Goal: Information Seeking & Learning: Check status

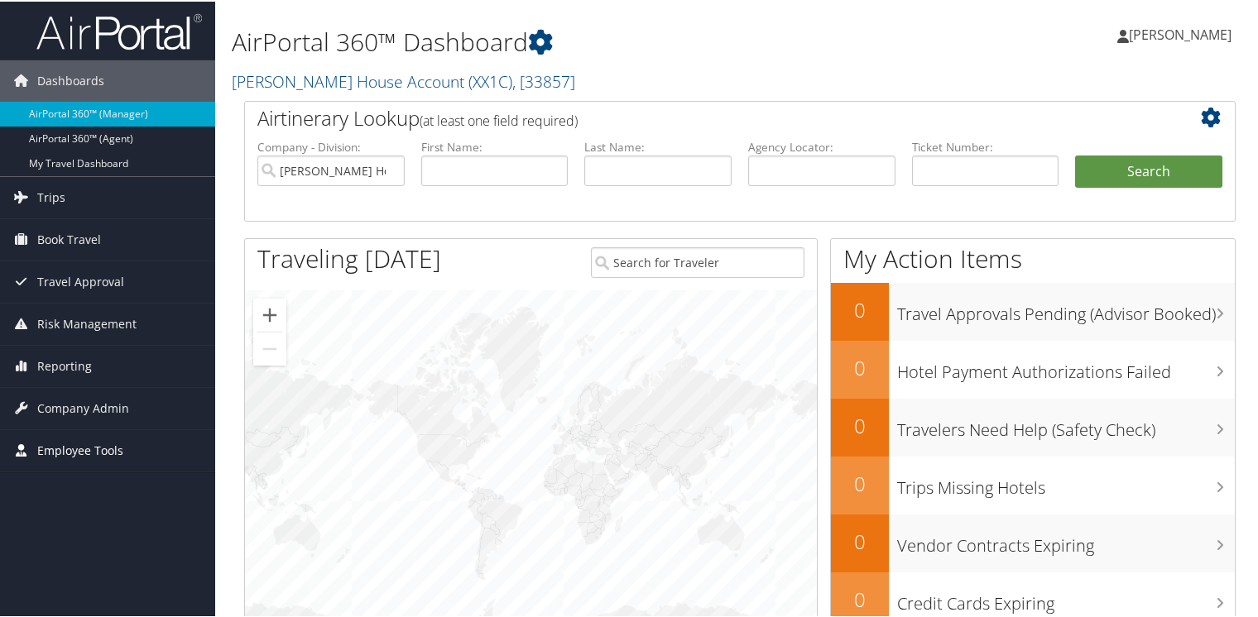
click at [114, 442] on span "Employee Tools" at bounding box center [80, 449] width 86 height 41
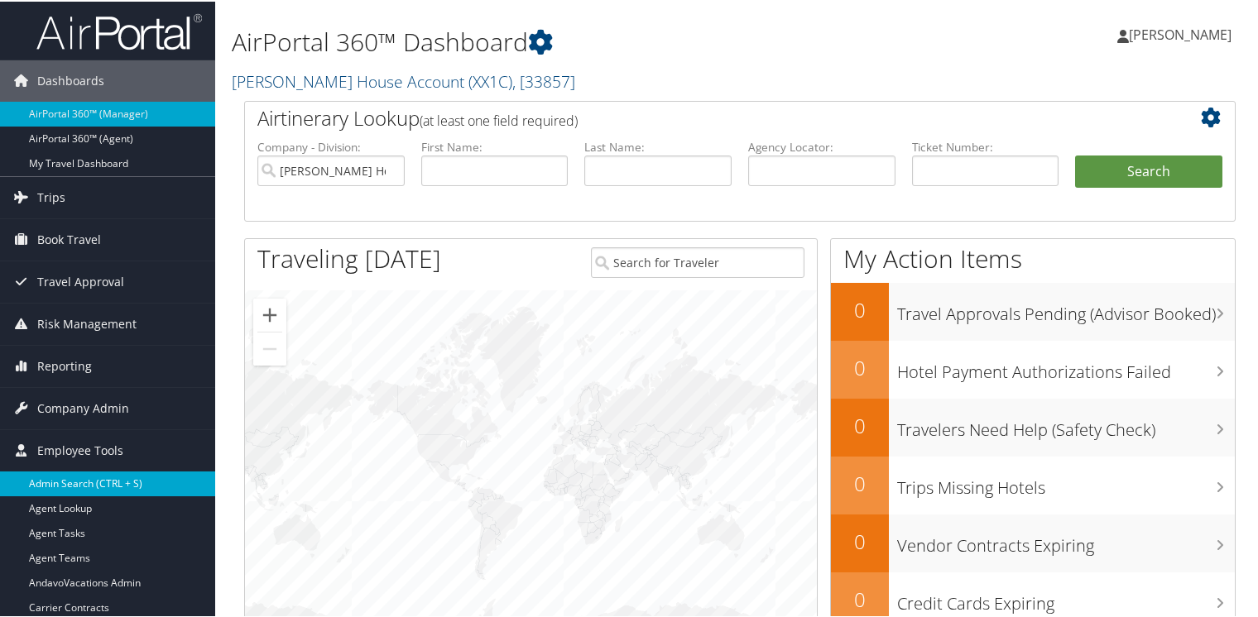
click at [131, 471] on link "Admin Search (CTRL + S)" at bounding box center [107, 482] width 215 height 25
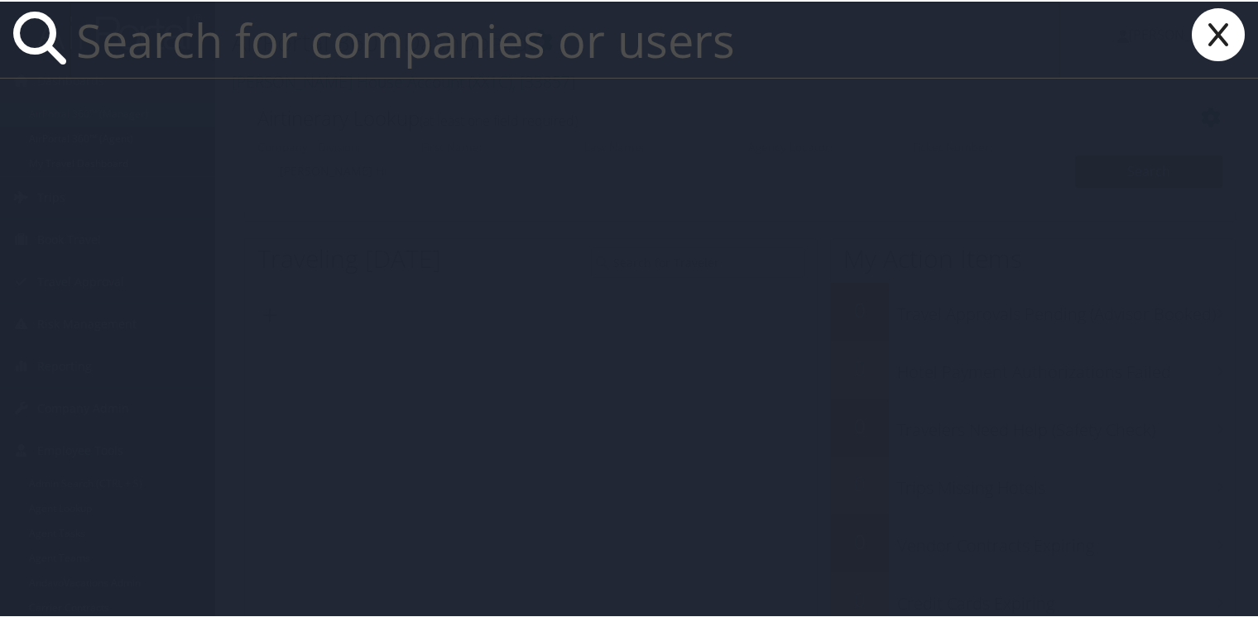
click at [1216, 32] on icon at bounding box center [1218, 33] width 66 height 53
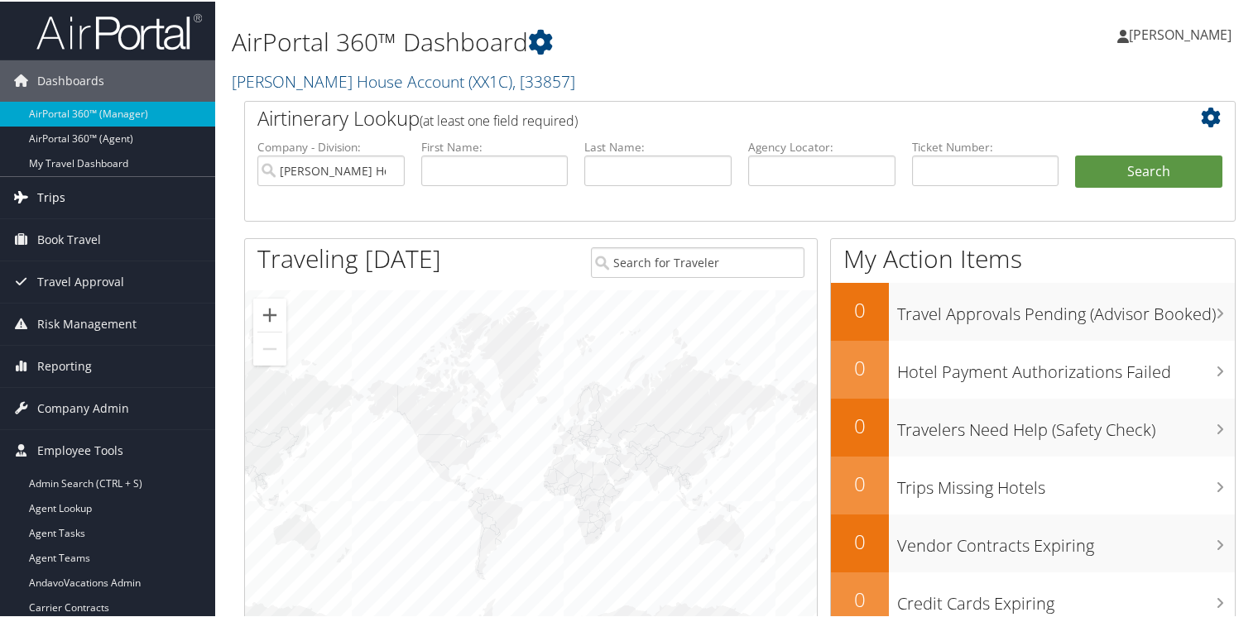
click at [40, 190] on span "Trips" at bounding box center [51, 195] width 28 height 41
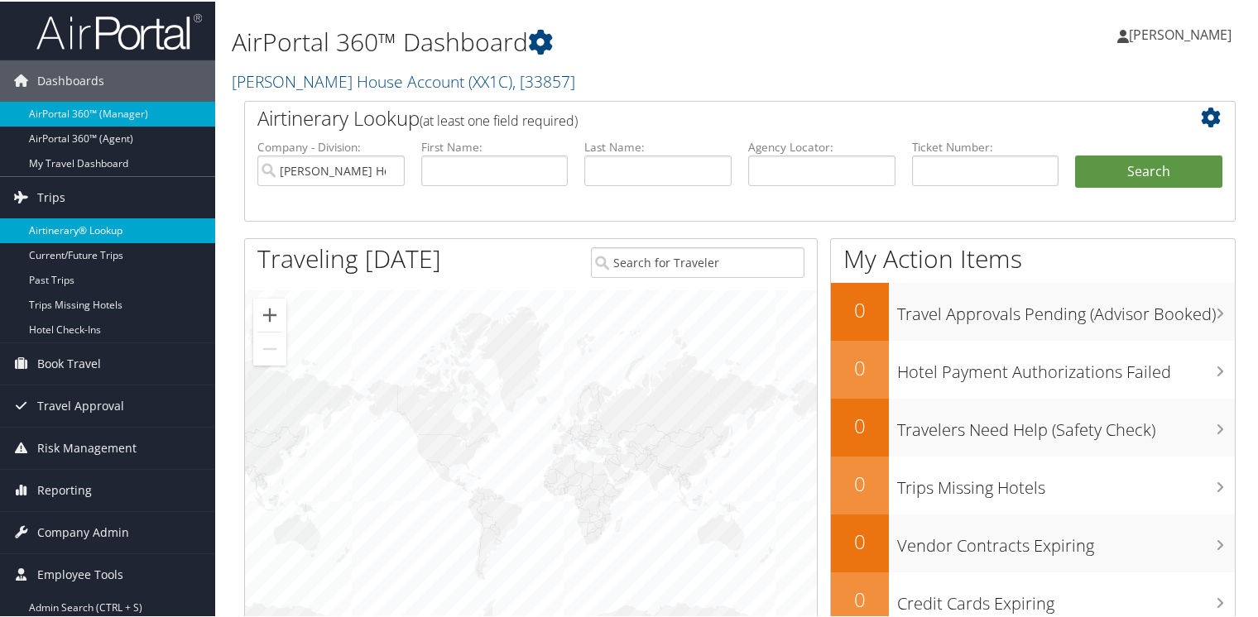
click at [70, 223] on link "Airtinerary® Lookup" at bounding box center [107, 229] width 215 height 25
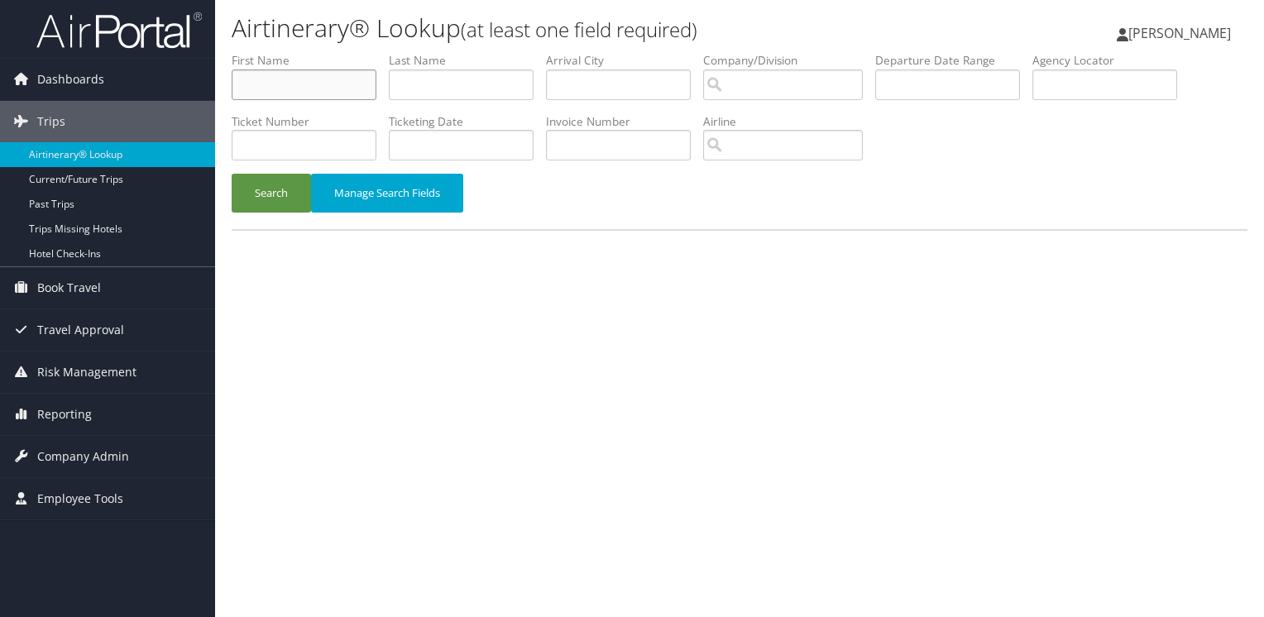
click at [280, 82] on input "text" at bounding box center [304, 85] width 145 height 31
type input "Meredith"
type input "Price"
click at [271, 197] on button "Search" at bounding box center [271, 193] width 79 height 39
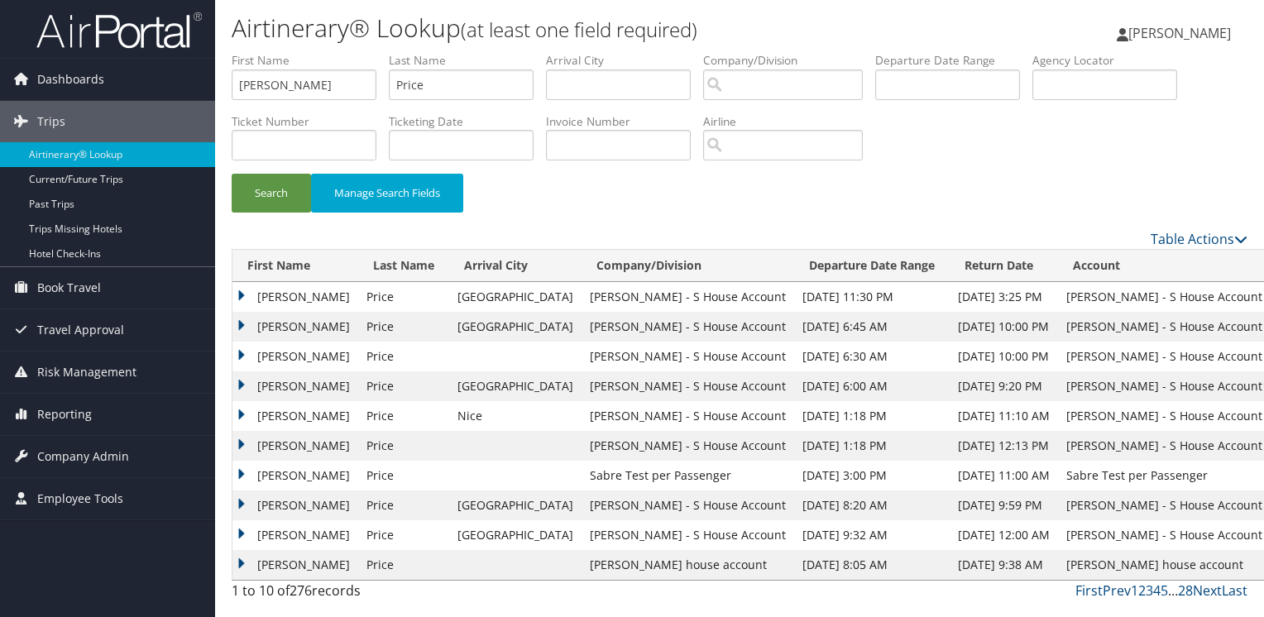
click at [243, 504] on td "Meredith" at bounding box center [296, 506] width 126 height 30
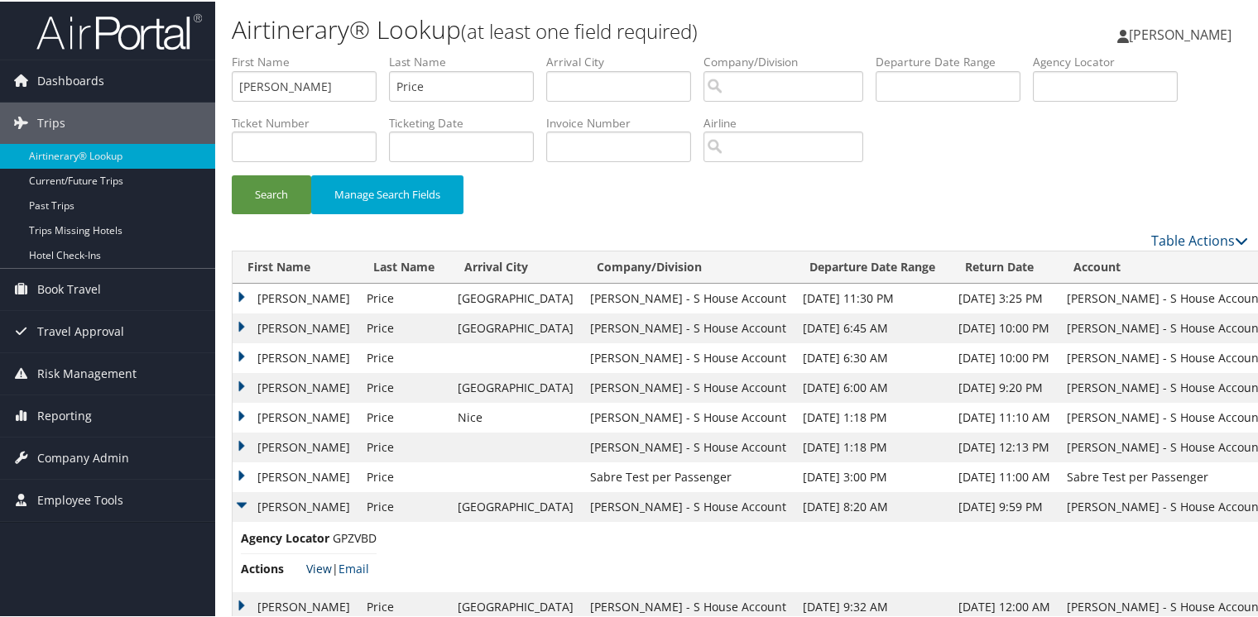
click at [317, 568] on link "View" at bounding box center [319, 567] width 26 height 16
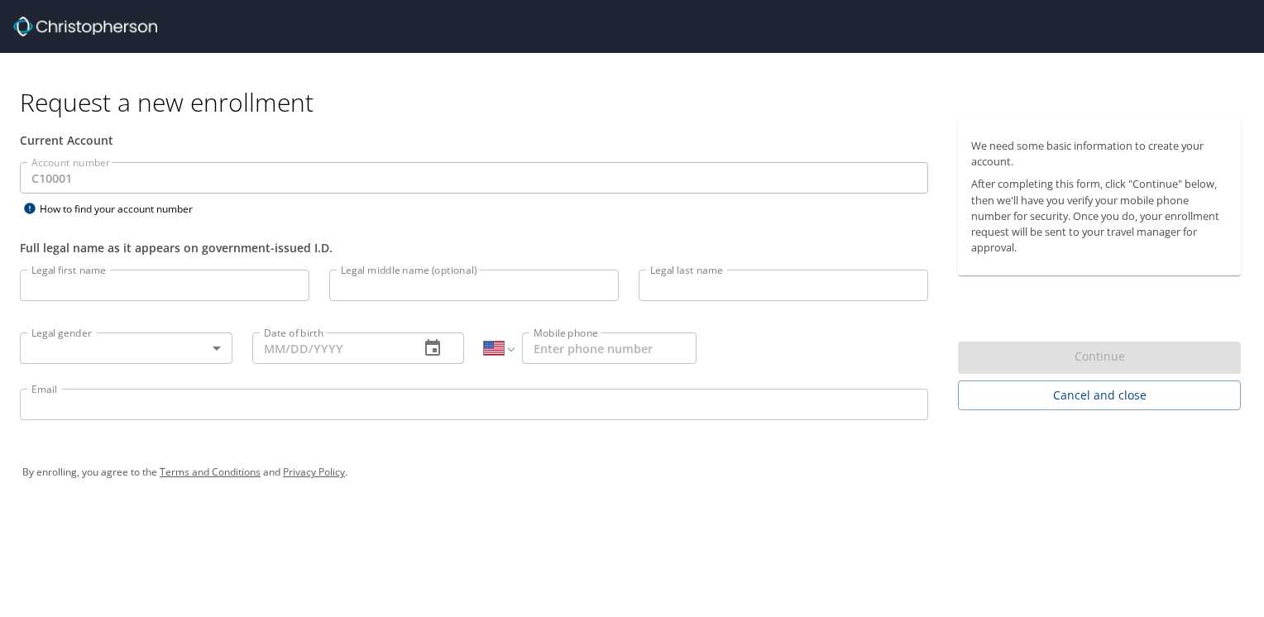
select select "US"
